Goal: Information Seeking & Learning: Learn about a topic

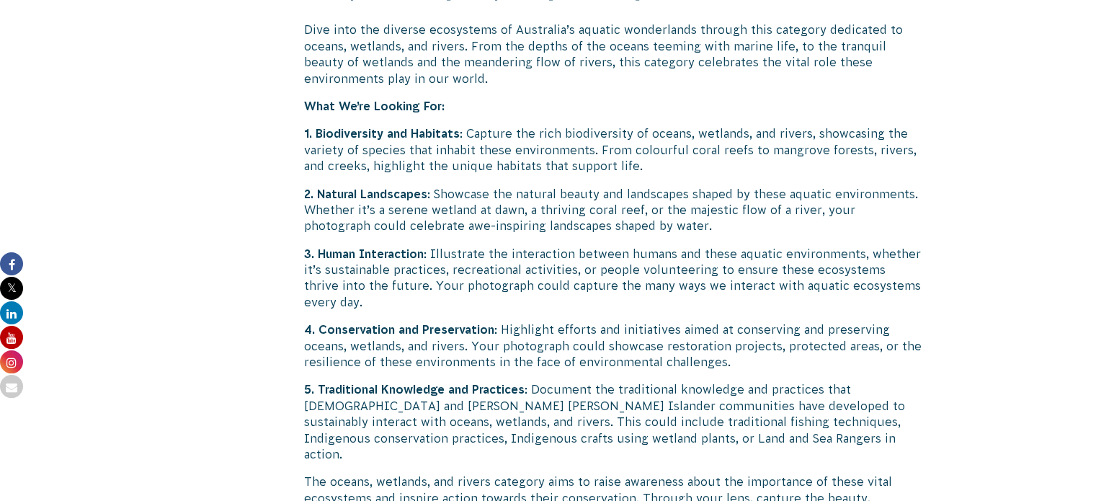
scroll to position [2739, 0]
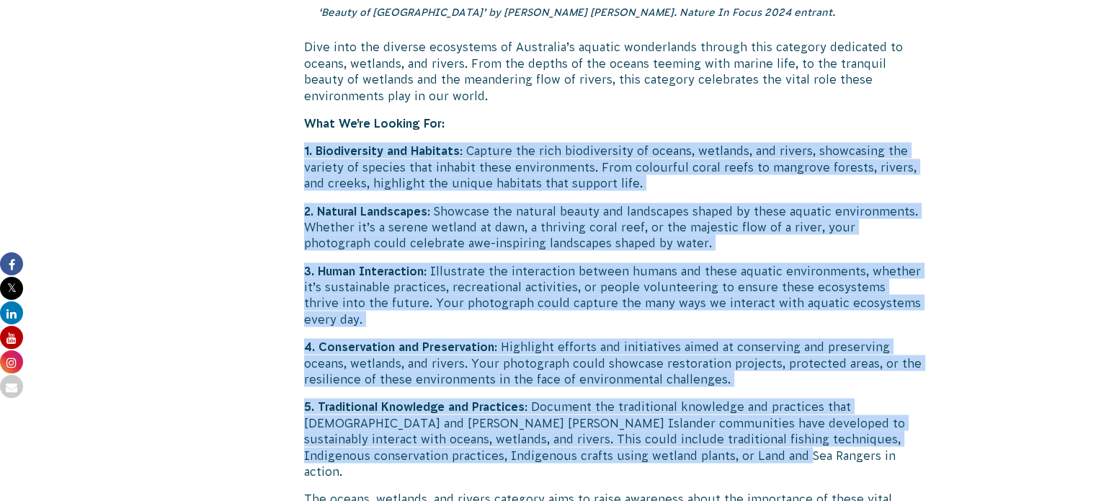
drag, startPoint x: 293, startPoint y: 130, endPoint x: 964, endPoint y: 435, distance: 737.4
click at [737, 361] on p "4. Conservation and Preservation : Highlight efforts and initiatives aimed at c…" at bounding box center [613, 362] width 618 height 48
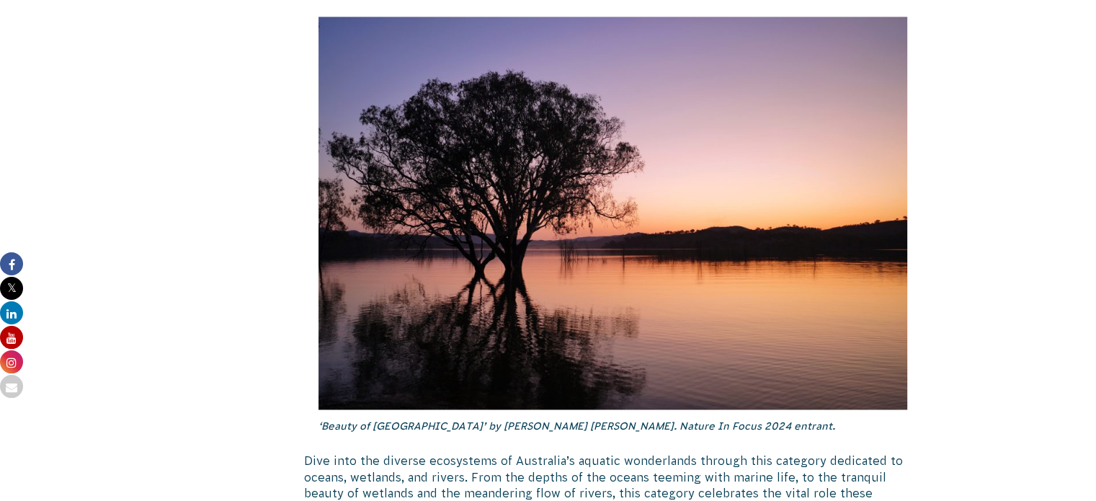
scroll to position [2234, 0]
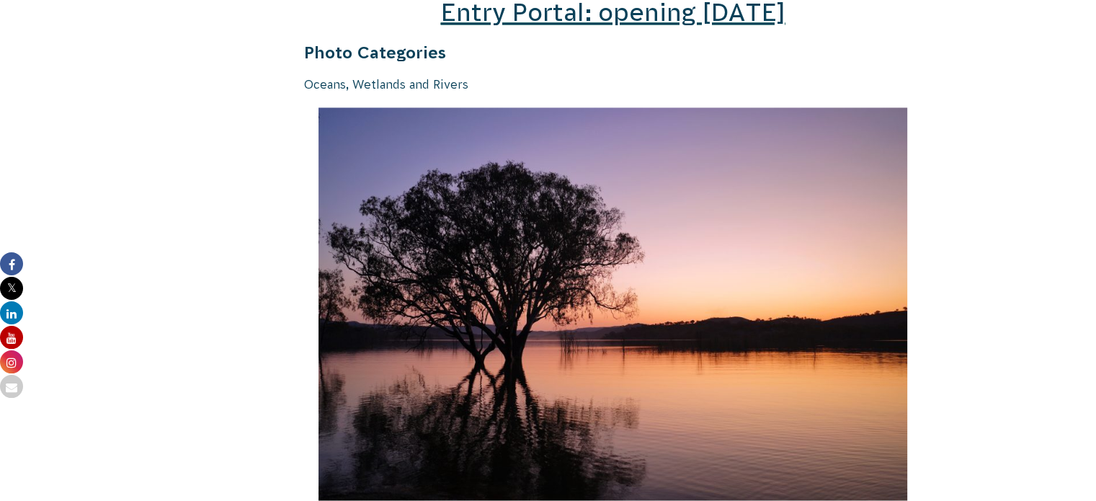
drag, startPoint x: 288, startPoint y: 89, endPoint x: 427, endPoint y: 76, distance: 139.0
click at [427, 113] on img at bounding box center [614, 303] width 590 height 393
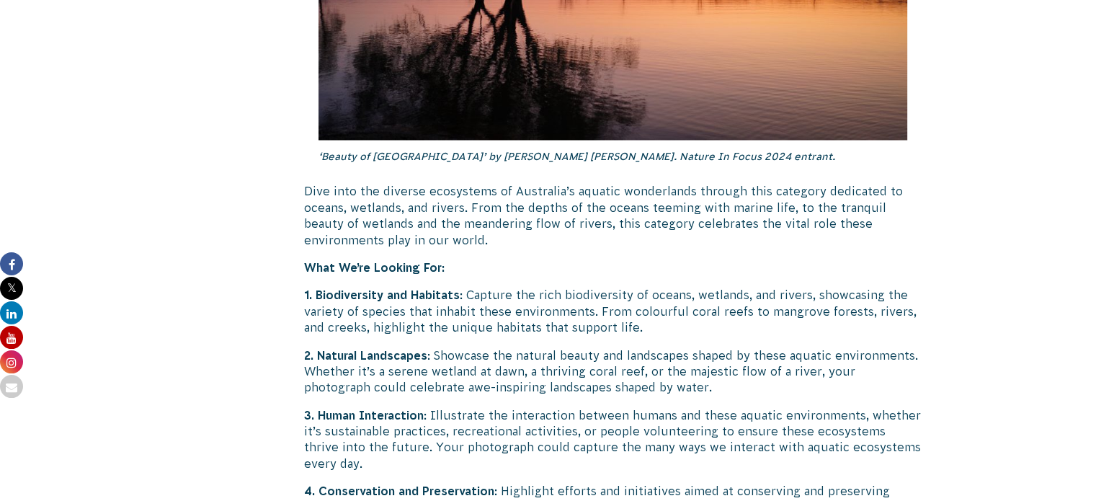
scroll to position [2811, 0]
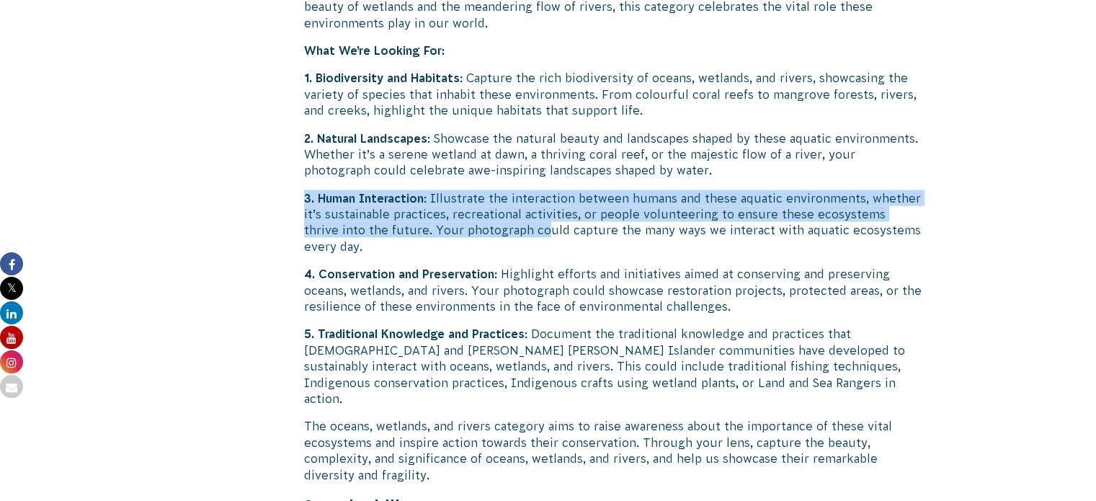
drag, startPoint x: 298, startPoint y: 179, endPoint x: 509, endPoint y: 221, distance: 214.6
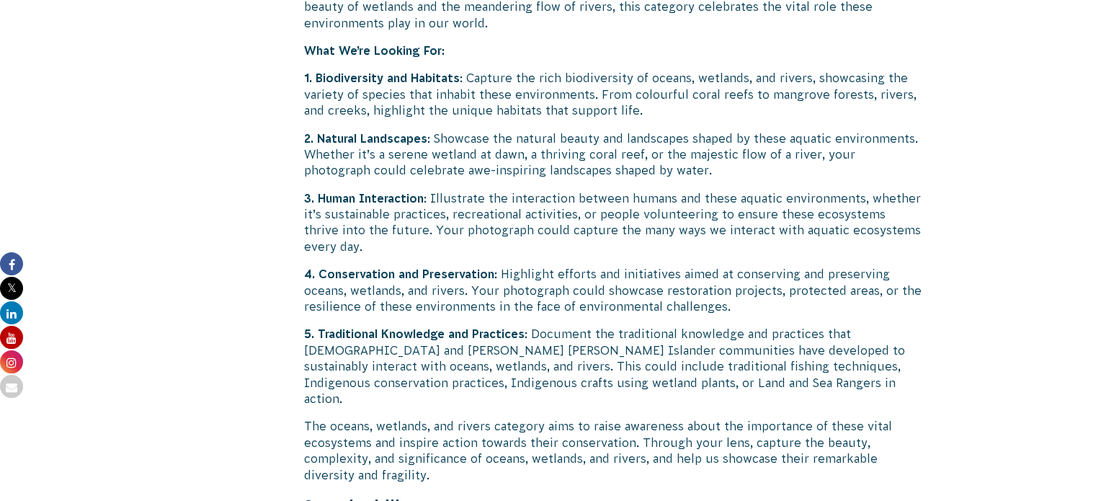
click at [447, 234] on p "3. Human Interaction : Illustrate the interaction between humans and these aqua…" at bounding box center [613, 222] width 618 height 65
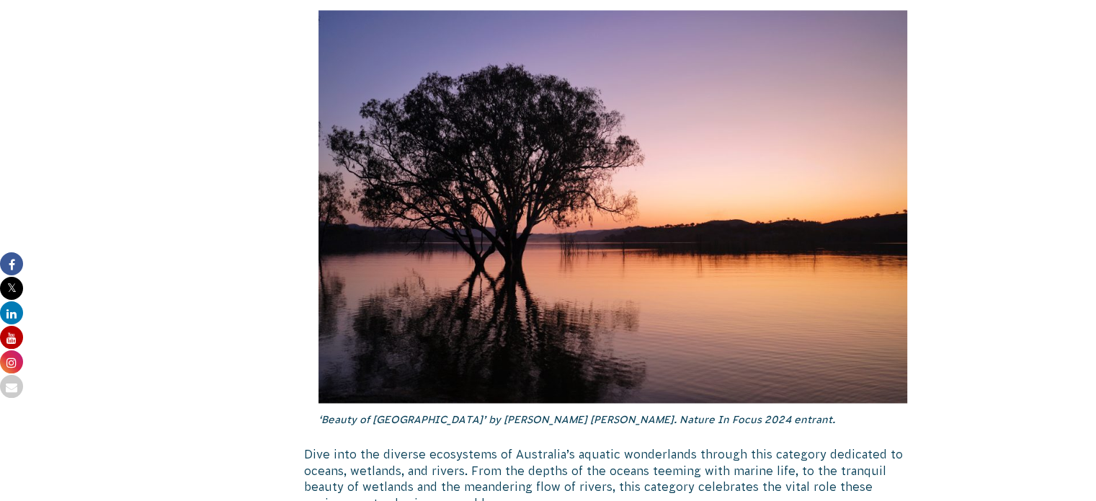
scroll to position [2150, 0]
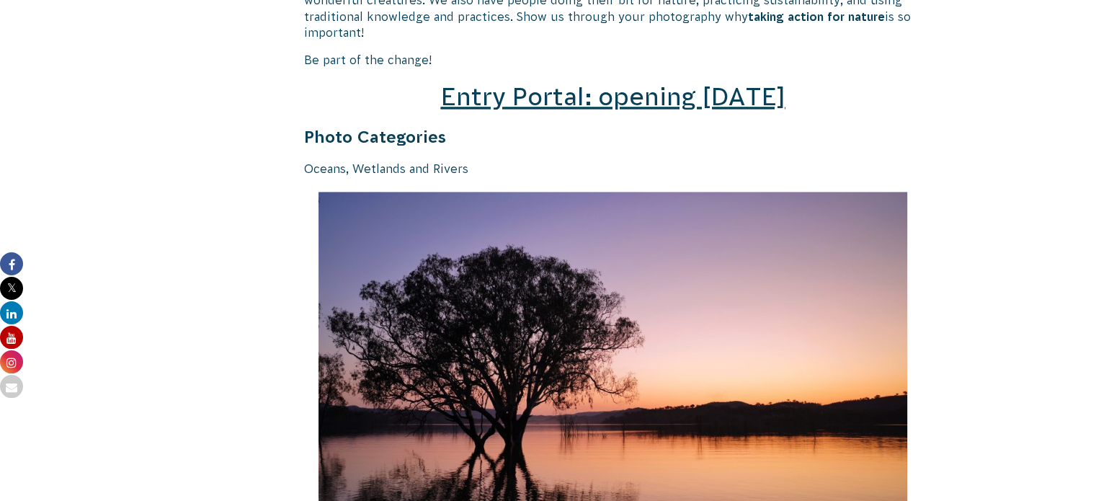
click at [665, 83] on span "Entry Portal: opening [DATE]" at bounding box center [612, 96] width 345 height 27
